Goal: Check status

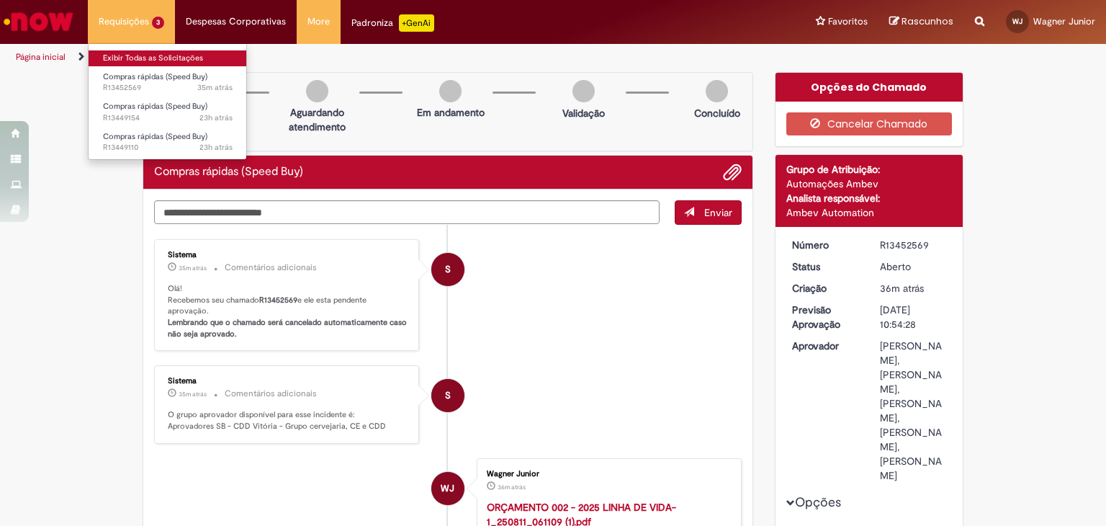
click at [163, 54] on link "Exibir Todas as Solicitações" at bounding box center [168, 58] width 158 height 16
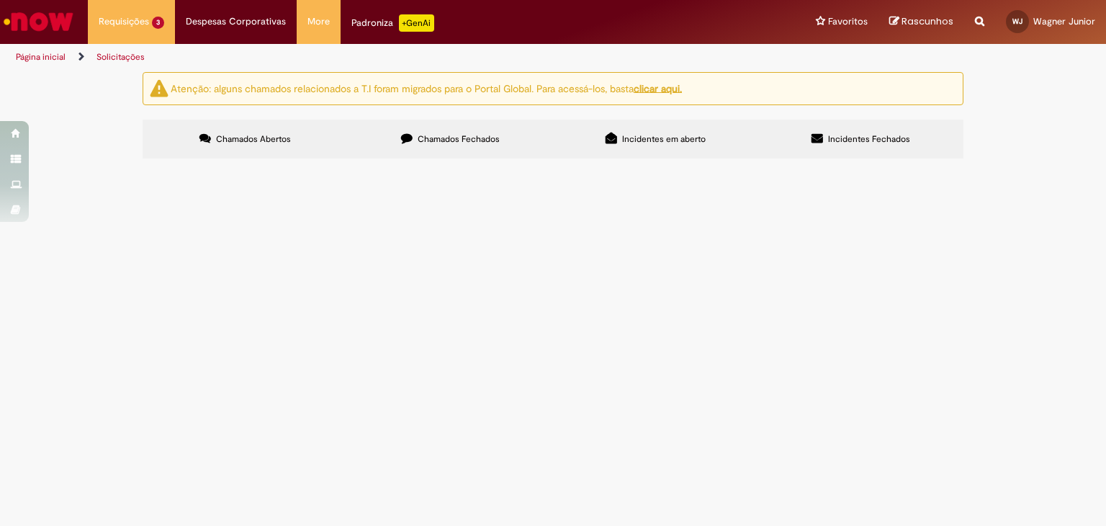
click at [0, 0] on span "Manutenção Preventiva da Câmara Fria CDD Nova Friburgo" at bounding box center [0, 0] width 0 height 0
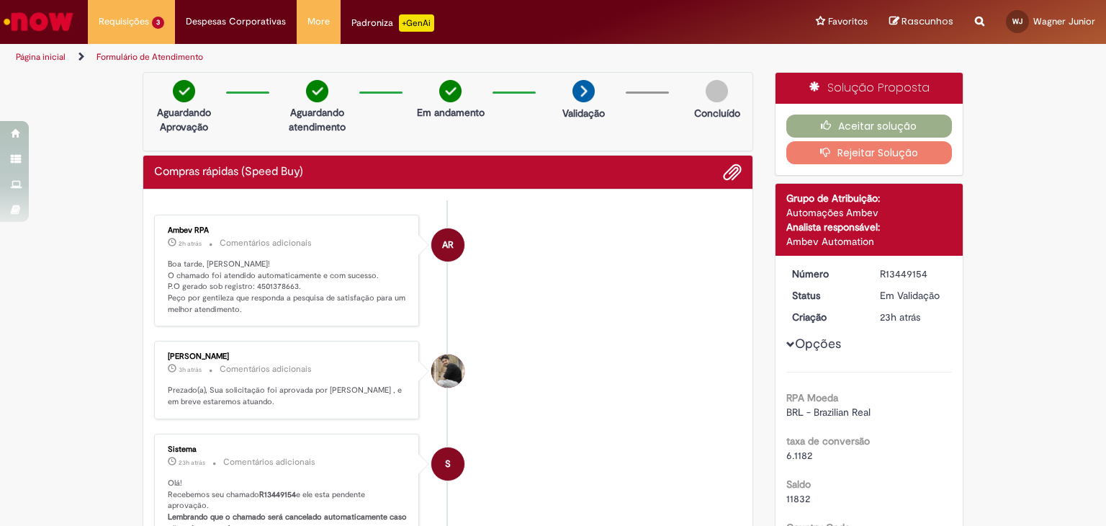
click at [266, 289] on p "Boa tarde, [PERSON_NAME]! O chamado foi atendido automaticamente e com sucesso.…" at bounding box center [288, 286] width 240 height 57
click at [272, 282] on p "Boa tarde, [PERSON_NAME]! O chamado foi atendido automaticamente e com sucesso.…" at bounding box center [288, 286] width 240 height 57
copy p "4501378663"
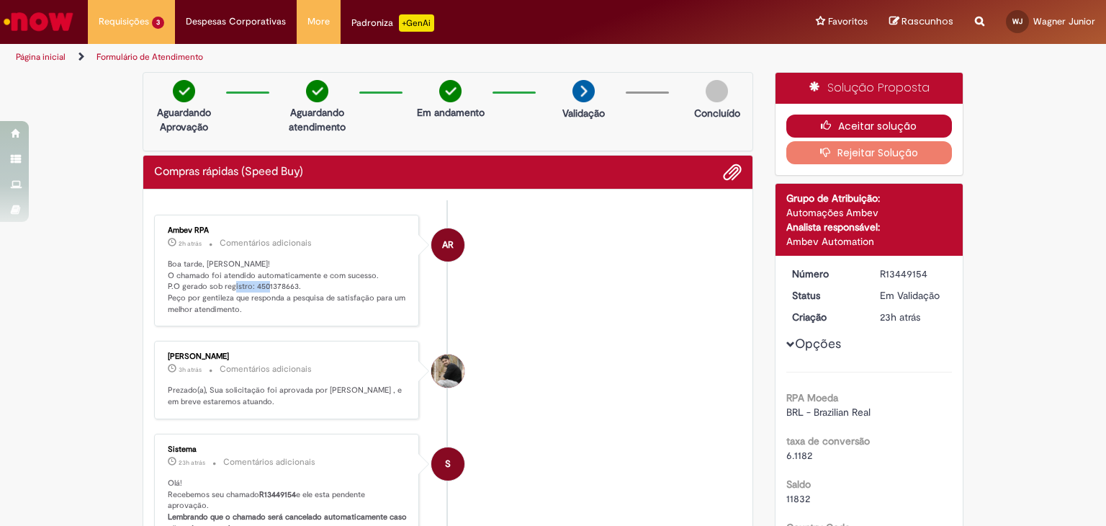
click at [886, 127] on button "Aceitar solução" at bounding box center [869, 125] width 166 height 23
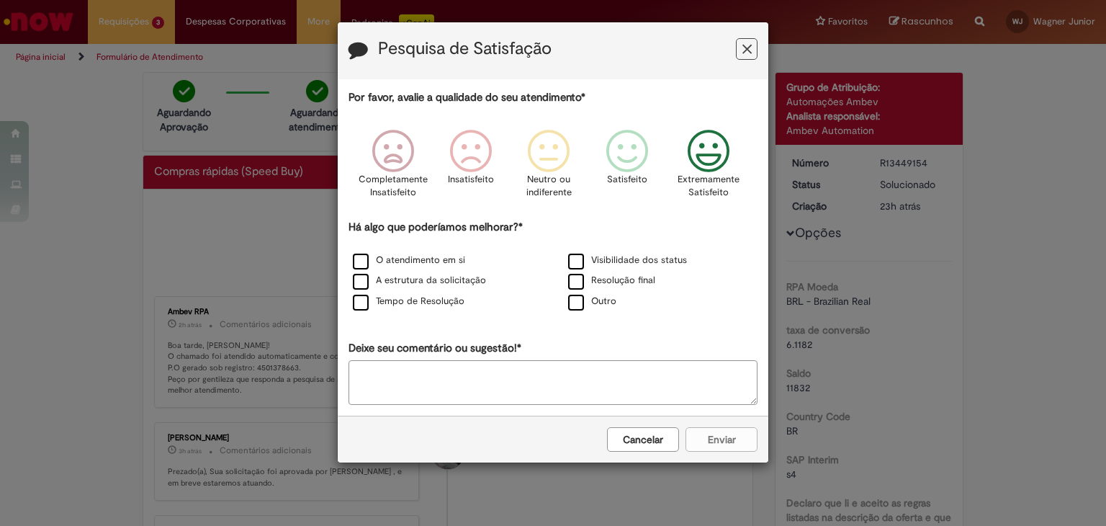
click at [682, 154] on icon "Feedback" at bounding box center [709, 151] width 54 height 43
click at [383, 254] on label "O atendimento em si" at bounding box center [409, 260] width 112 height 14
click at [383, 270] on div "O atendimento em si Visibilidade dos status A estrutura da solicitação Resoluçã…" at bounding box center [553, 282] width 431 height 62
click at [389, 287] on label "A estrutura da solicitação" at bounding box center [419, 281] width 133 height 14
click at [401, 301] on label "Tempo de Resolução" at bounding box center [409, 301] width 112 height 14
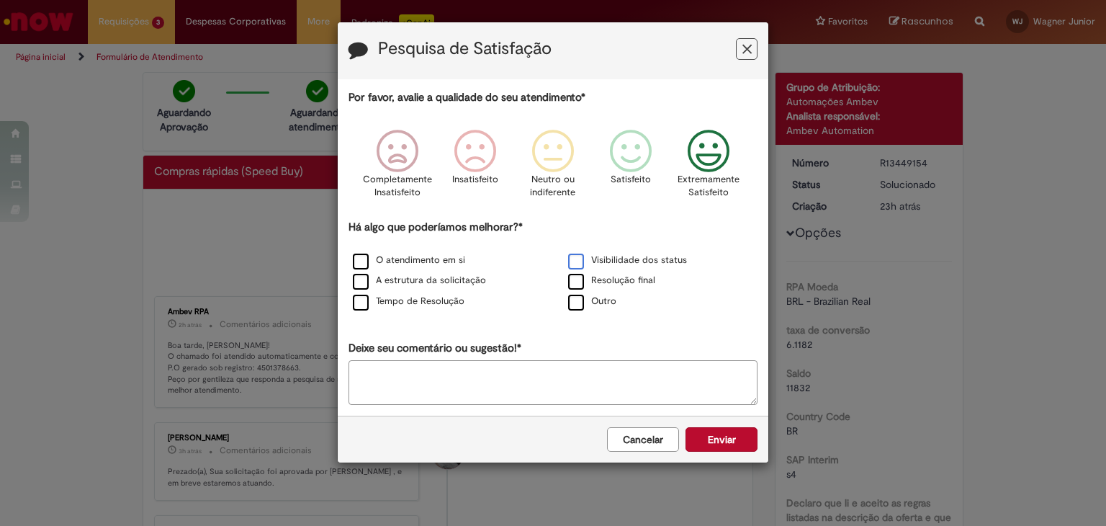
click at [603, 257] on label "Visibilidade dos status" at bounding box center [627, 260] width 119 height 14
click at [603, 287] on div "Resolução final" at bounding box center [660, 281] width 212 height 18
click at [611, 284] on label "Resolução final" at bounding box center [611, 281] width 87 height 14
click at [708, 431] on button "Enviar" at bounding box center [721, 439] width 72 height 24
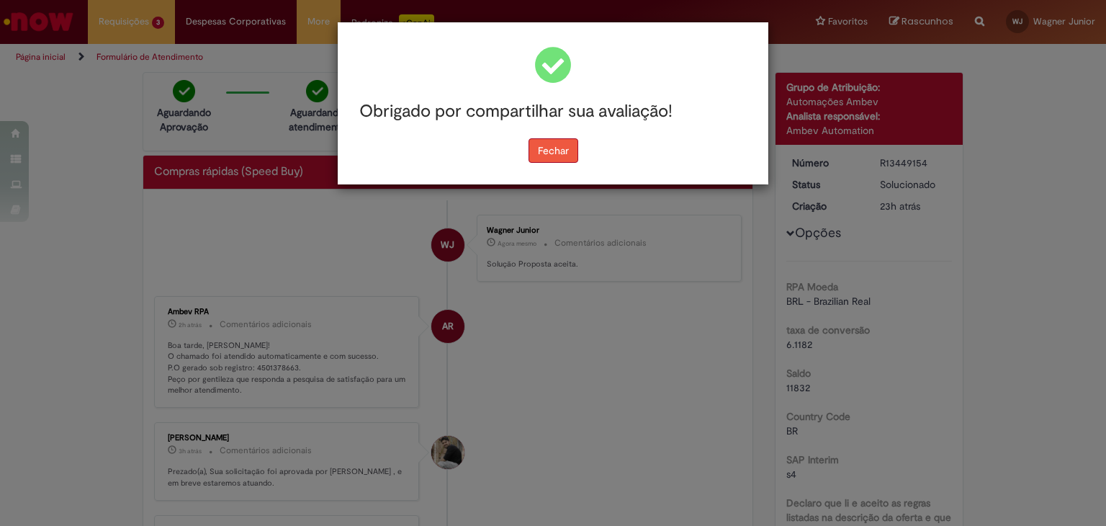
click at [560, 148] on button "Fechar" at bounding box center [553, 150] width 50 height 24
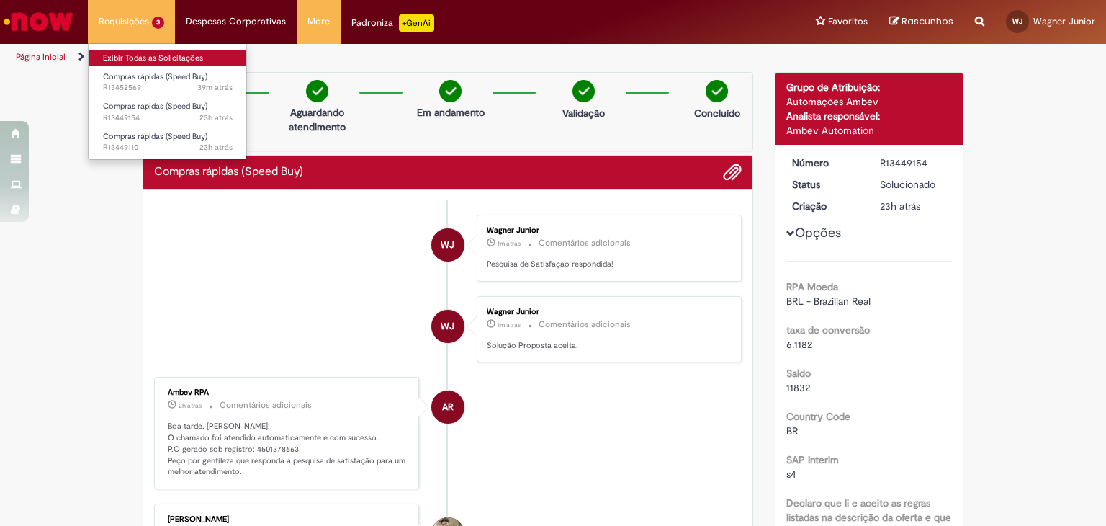
click at [162, 54] on link "Exibir Todas as Solicitações" at bounding box center [168, 58] width 158 height 16
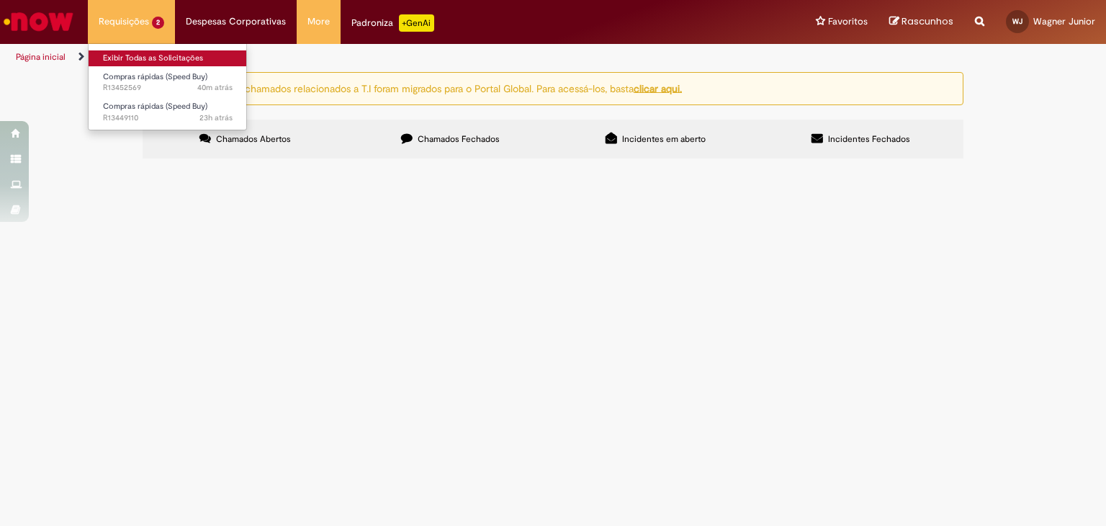
click at [145, 50] on link "Exibir Todas as Solicitações" at bounding box center [168, 58] width 158 height 16
